Goal: Register for event/course

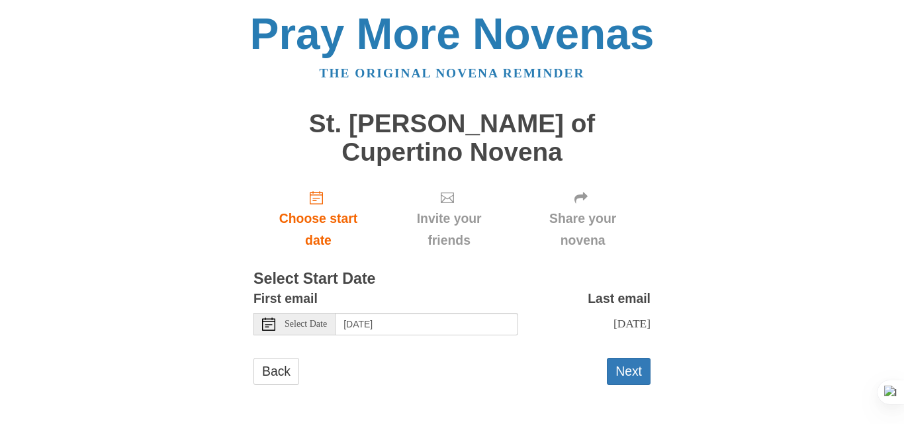
click at [283, 313] on div "Select Date" at bounding box center [294, 324] width 82 height 22
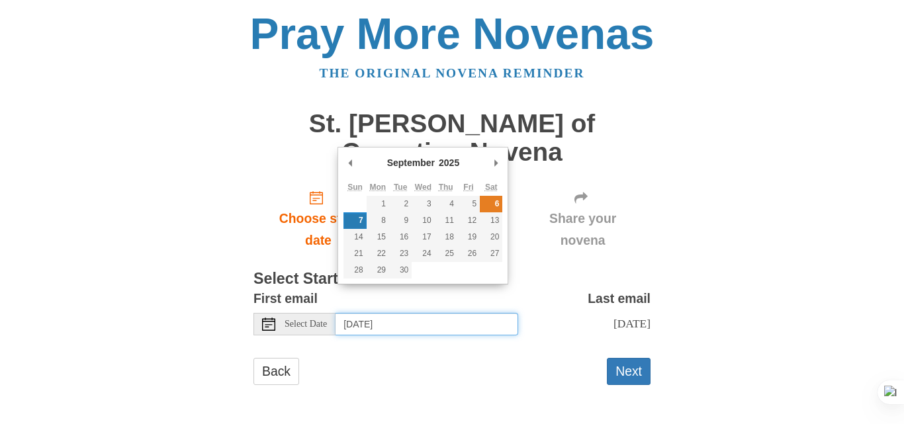
type input "[DATE]"
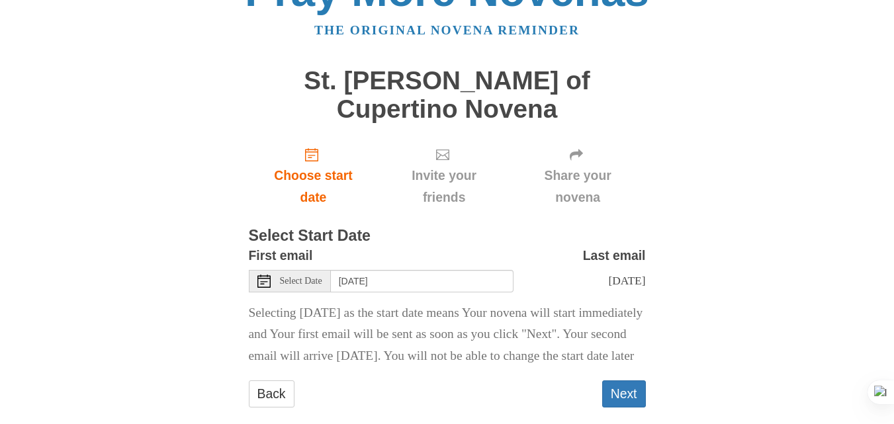
scroll to position [71, 0]
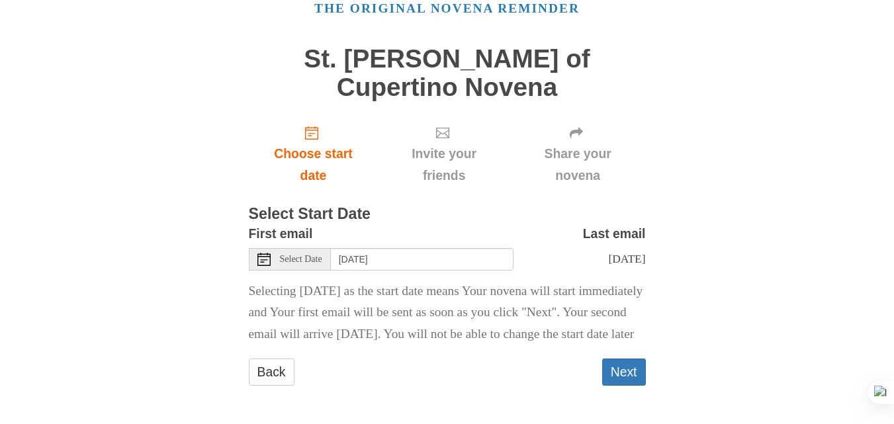
click at [316, 255] on span "Select Date" at bounding box center [301, 259] width 42 height 9
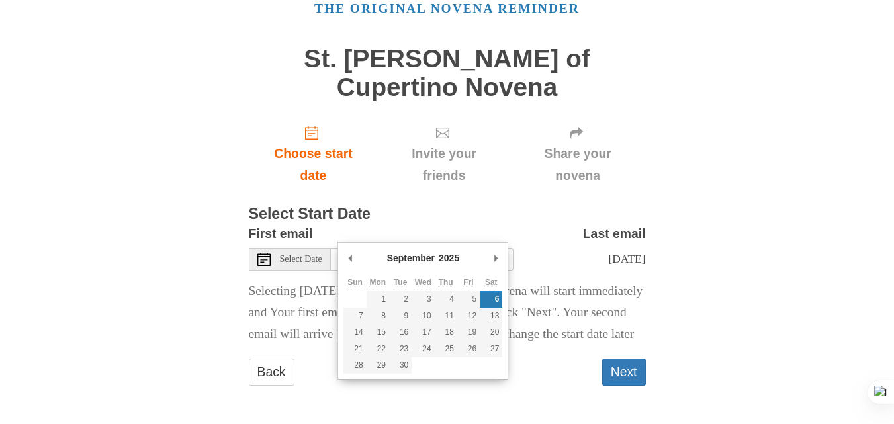
click at [614, 248] on div "[DATE]" at bounding box center [579, 259] width 132 height 22
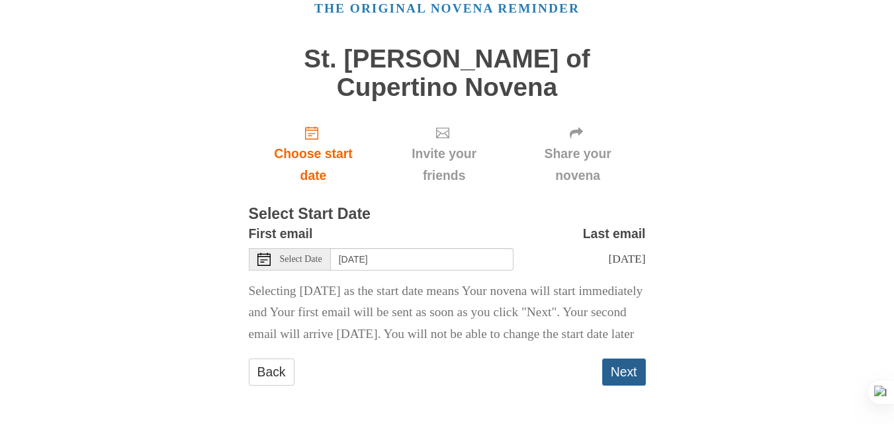
click at [618, 373] on button "Next" at bounding box center [624, 371] width 44 height 27
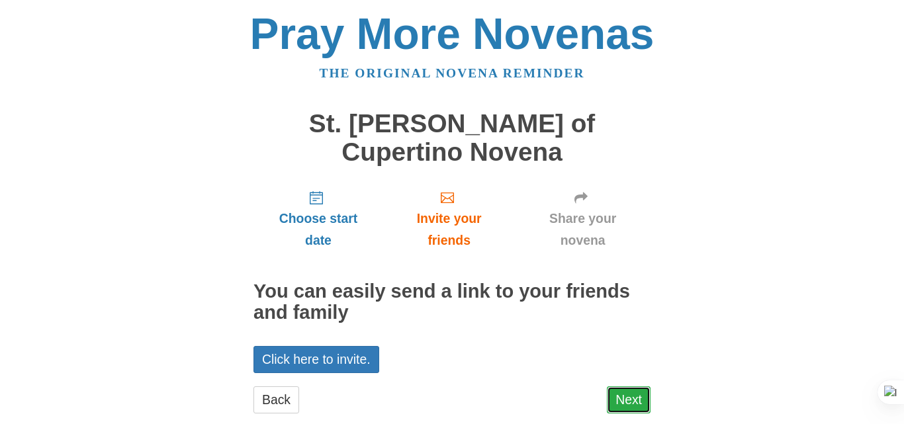
click at [644, 386] on link "Next" at bounding box center [629, 399] width 44 height 27
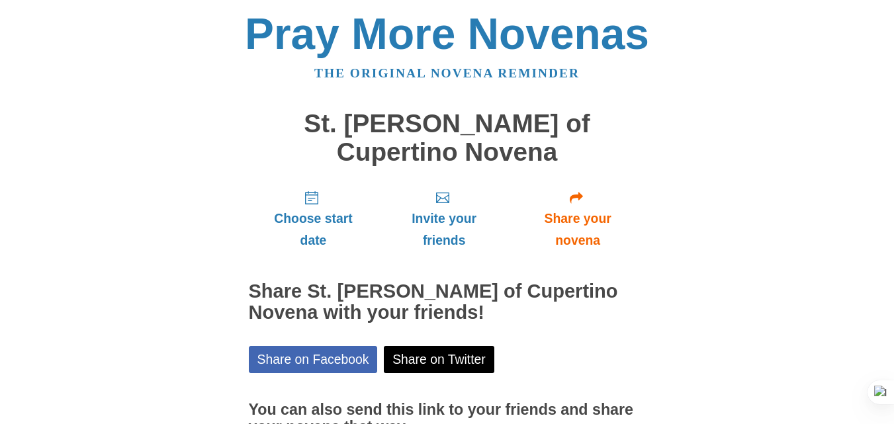
scroll to position [107, 0]
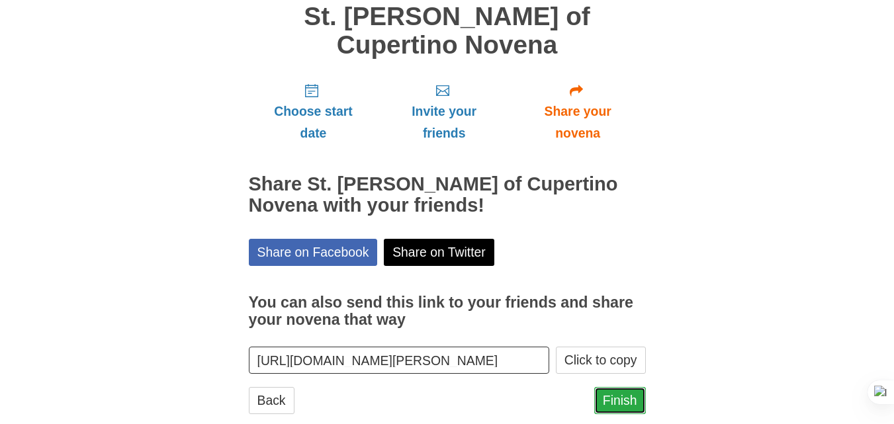
click at [638, 387] on link "Finish" at bounding box center [620, 400] width 52 height 27
